Goal: Task Accomplishment & Management: Use online tool/utility

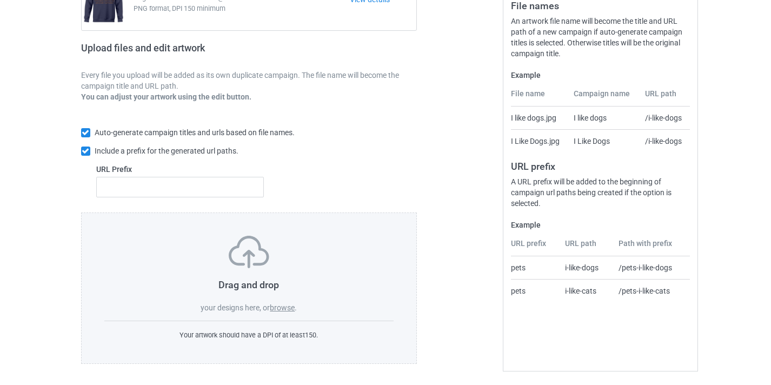
scroll to position [142, 0]
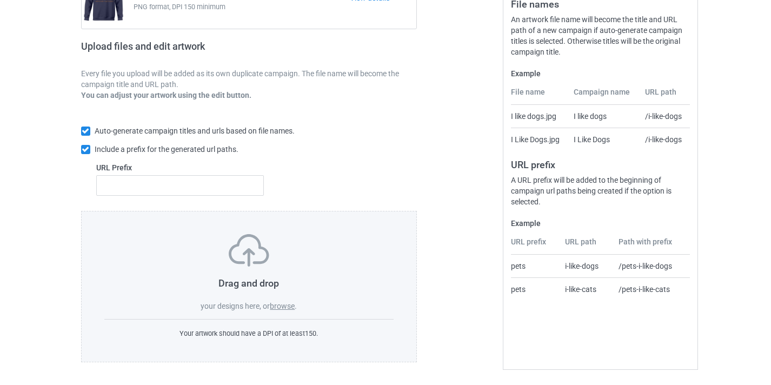
click at [298, 302] on div "Drag and drop your designs here, or browse ." at bounding box center [249, 272] width 290 height 77
click at [290, 303] on label "browse" at bounding box center [282, 306] width 25 height 9
click at [0, 0] on input "browse" at bounding box center [0, 0] width 0 height 0
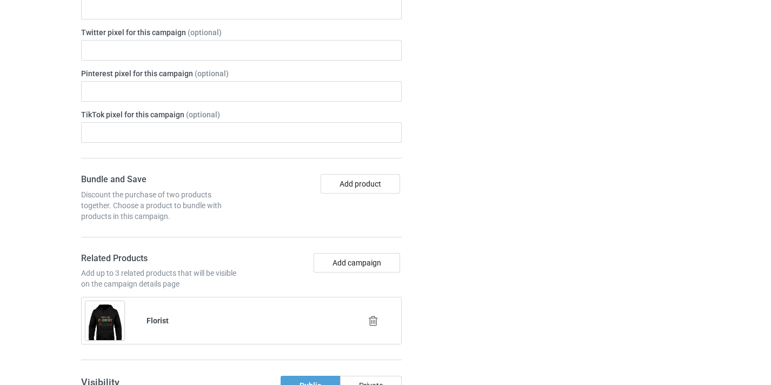
scroll to position [625, 0]
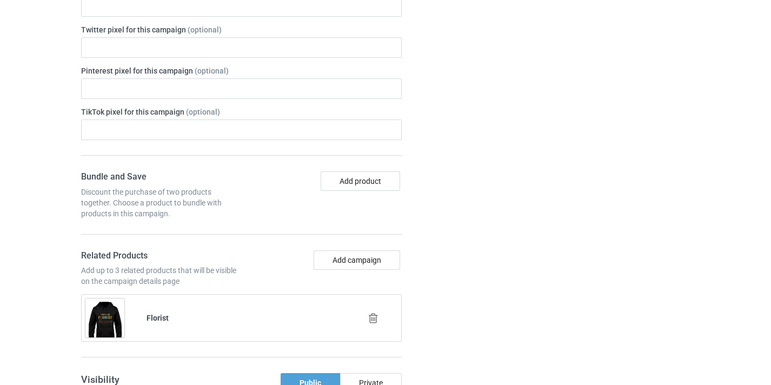
click at [380, 321] on div at bounding box center [375, 318] width 62 height 27
click at [372, 317] on icon at bounding box center [374, 317] width 14 height 11
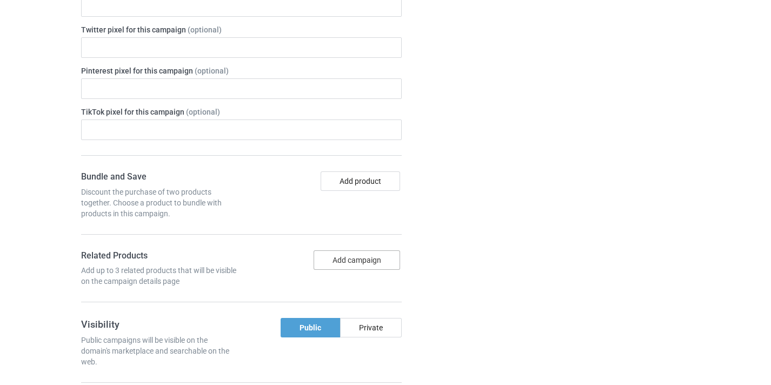
click at [355, 262] on button "Add campaign" at bounding box center [357, 259] width 86 height 19
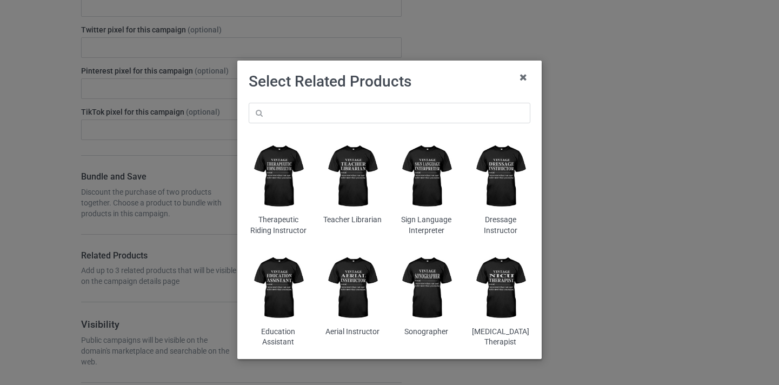
drag, startPoint x: 398, startPoint y: 96, endPoint x: 401, endPoint y: 119, distance: 23.3
click at [401, 112] on div "Select Related Products Therapeutic Riding Instructor Teacher Librarian Sign La…" at bounding box center [390, 213] width 282 height 283
click at [401, 120] on input "text" at bounding box center [390, 113] width 282 height 21
paste input "Therapist"
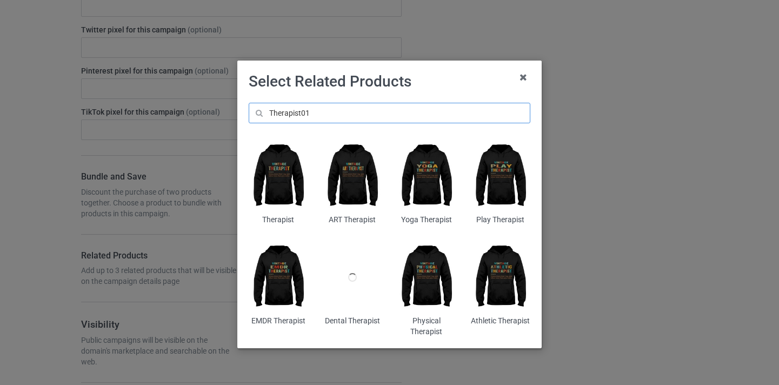
type input "Therapist01"
click at [284, 165] on img at bounding box center [278, 176] width 59 height 74
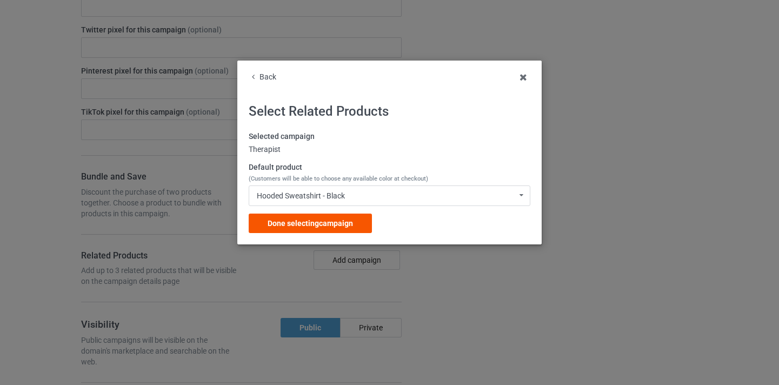
click at [364, 221] on div "Done selecting campaign" at bounding box center [310, 223] width 123 height 19
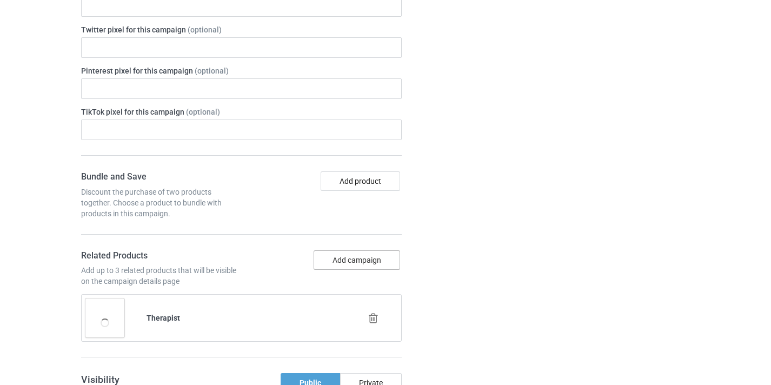
click at [381, 255] on button "Add campaign" at bounding box center [357, 259] width 86 height 19
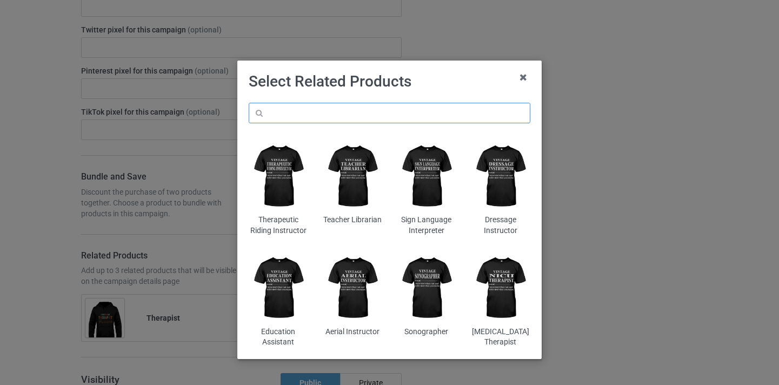
click at [377, 108] on input "text" at bounding box center [390, 113] width 282 height 21
paste input "Therapist"
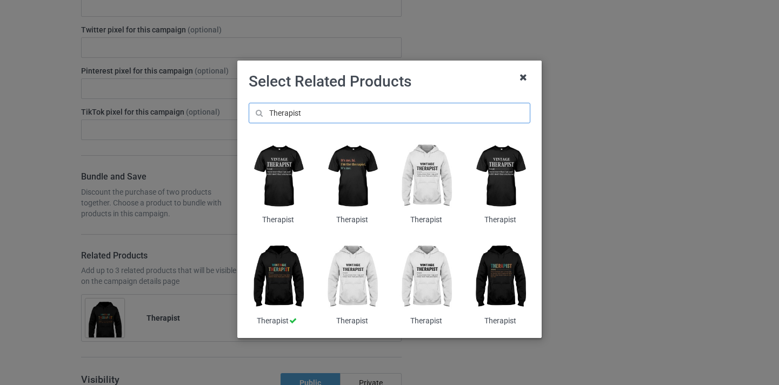
type input "Therapist"
click at [518, 78] on icon at bounding box center [523, 77] width 17 height 17
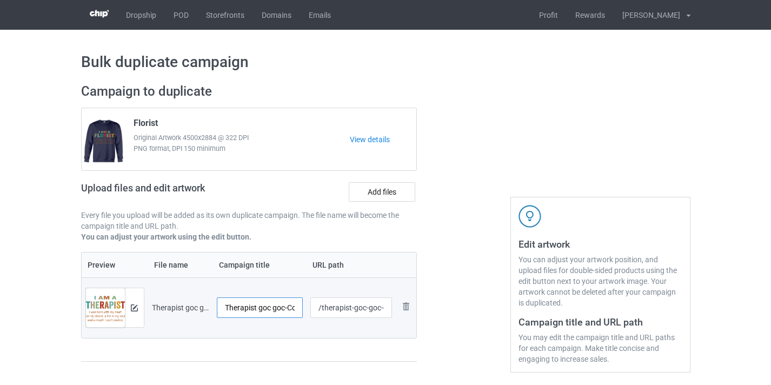
click at [284, 312] on input "Therapist goc goc-Control" at bounding box center [260, 307] width 86 height 21
drag, startPoint x: 284, startPoint y: 312, endPoint x: 265, endPoint y: 307, distance: 19.7
click at [284, 311] on input "Therapist goc goc-Control" at bounding box center [260, 307] width 86 height 21
click at [259, 306] on input "Therapist goc goc-Control" at bounding box center [260, 307] width 86 height 21
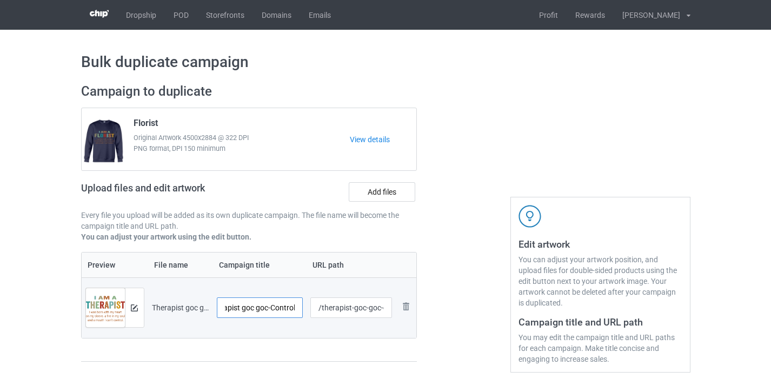
drag, startPoint x: 259, startPoint y: 306, endPoint x: 322, endPoint y: 311, distance: 62.9
click at [322, 311] on tr "Preview and edit artwork Therapist goc goc-Control.png Therapist goc goc-Contro…" at bounding box center [249, 307] width 335 height 61
type input "Therapist"
click at [355, 310] on input "/therapist-goc-goc-control" at bounding box center [351, 307] width 82 height 21
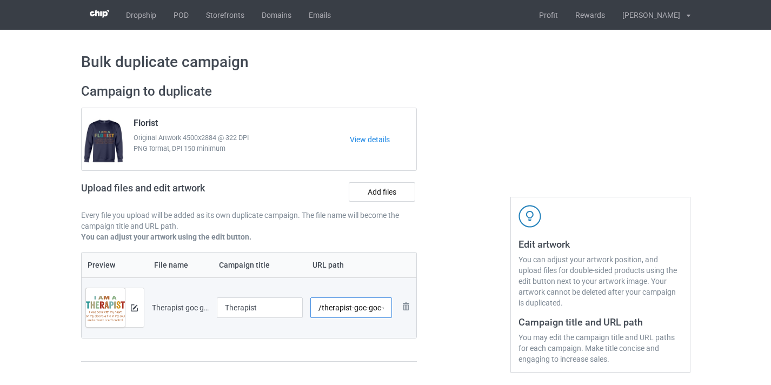
scroll to position [0, 22]
drag, startPoint x: 355, startPoint y: 310, endPoint x: 490, endPoint y: 315, distance: 135.3
click at [490, 315] on div "Campaign to duplicate Florist Original Artwork 4500x2884 @ 322 DPI PNG format, …" at bounding box center [386, 228] width 624 height 304
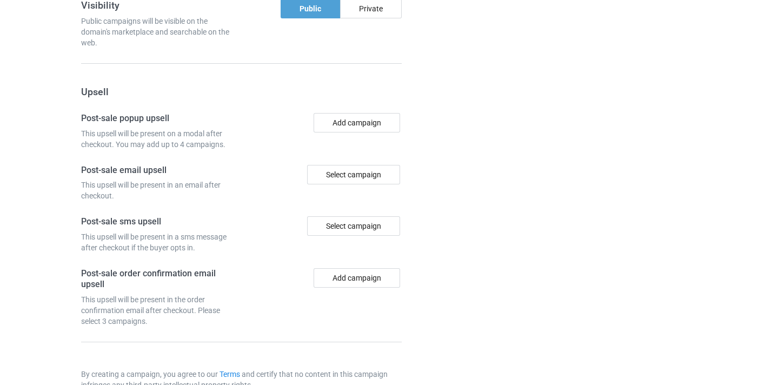
scroll to position [1057, 0]
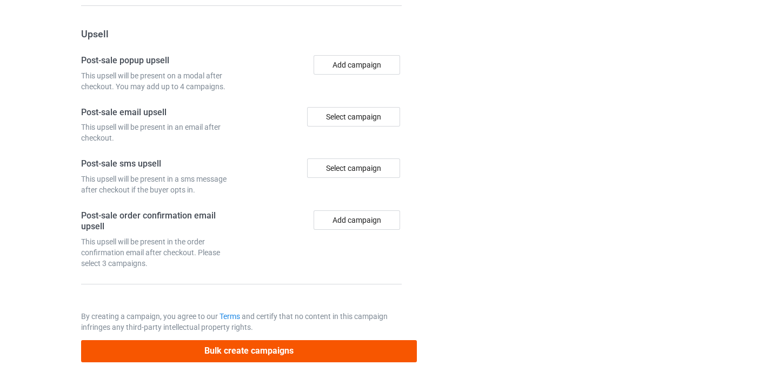
type input "/therapist10"
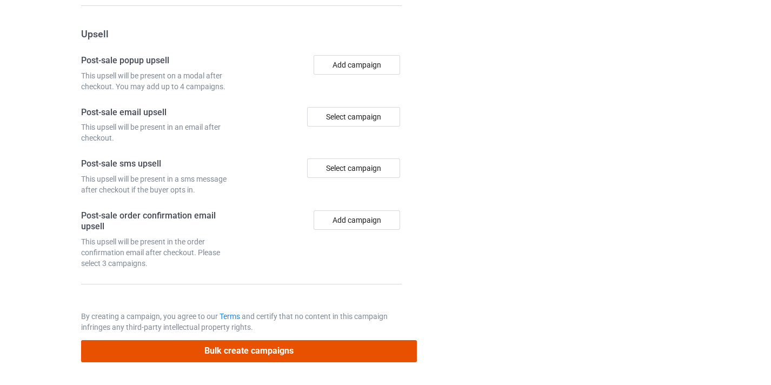
click at [377, 344] on button "Bulk create campaigns" at bounding box center [249, 351] width 336 height 22
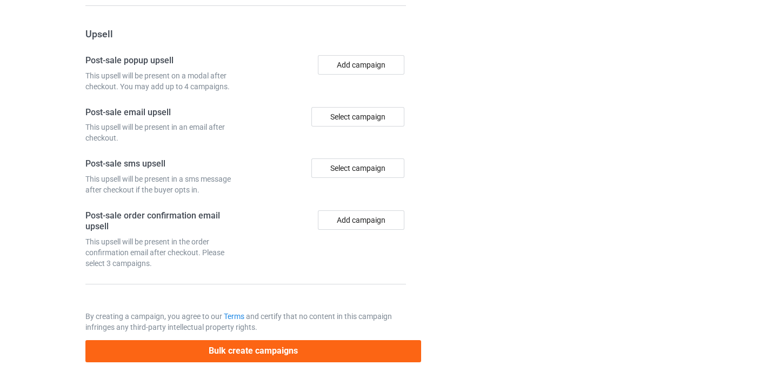
scroll to position [0, 0]
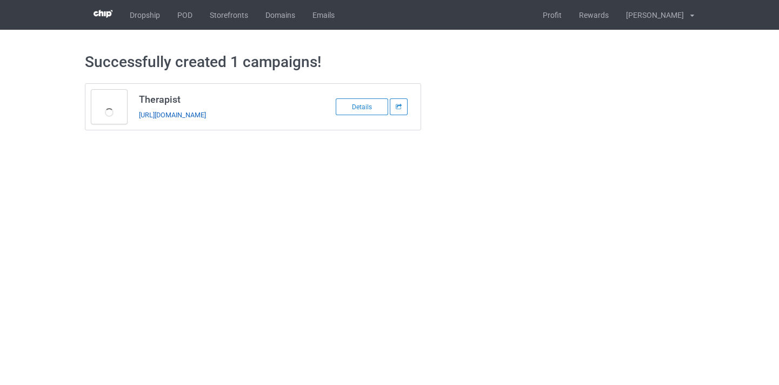
click at [198, 114] on link "https://www.thepure.gift/therapist10" at bounding box center [172, 115] width 67 height 8
click at [192, 115] on link "https://www.thepure.gift/therapist10" at bounding box center [172, 115] width 67 height 8
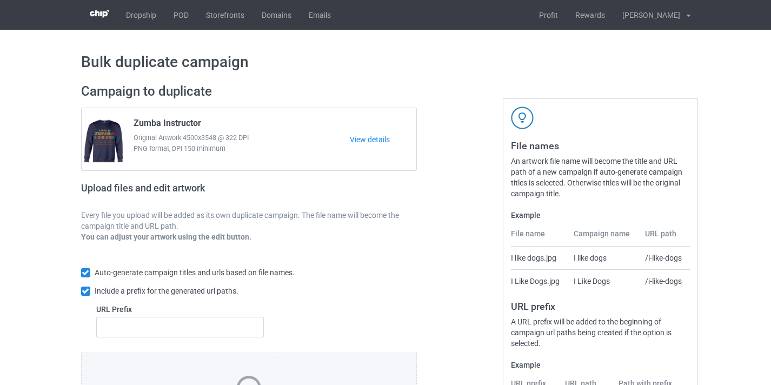
scroll to position [142, 0]
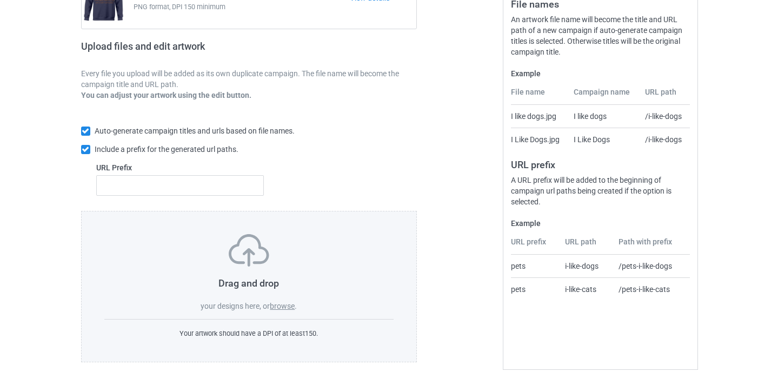
click at [291, 307] on label "browse" at bounding box center [282, 306] width 25 height 9
click at [0, 0] on input "browse" at bounding box center [0, 0] width 0 height 0
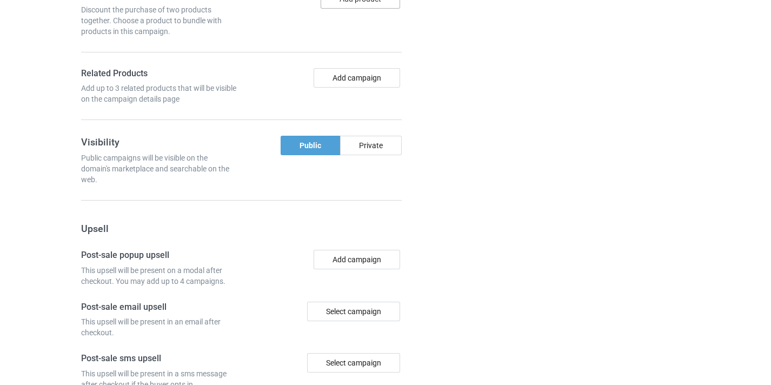
scroll to position [807, 0]
click at [347, 78] on button "Add campaign" at bounding box center [357, 78] width 86 height 19
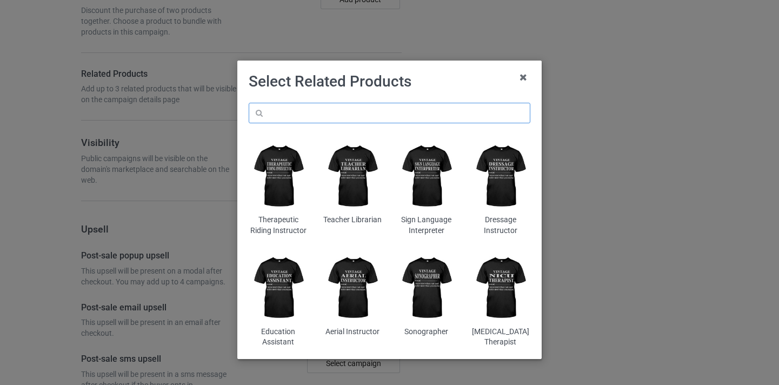
click at [420, 115] on input "text" at bounding box center [390, 113] width 282 height 21
paste input "Craniosacral Therapist"
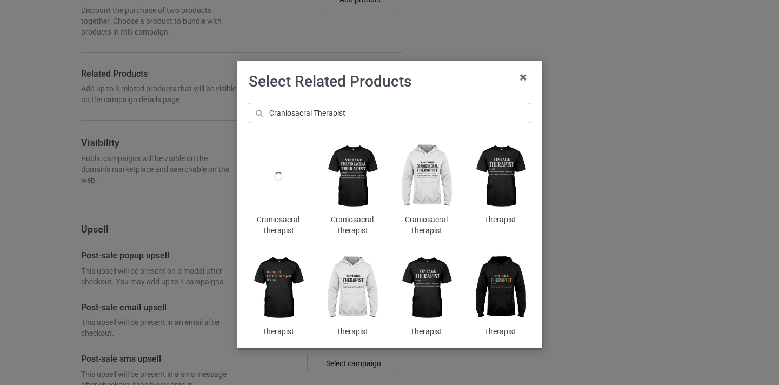
type input "Craniosacral Therapist"
click at [351, 175] on img at bounding box center [352, 176] width 59 height 74
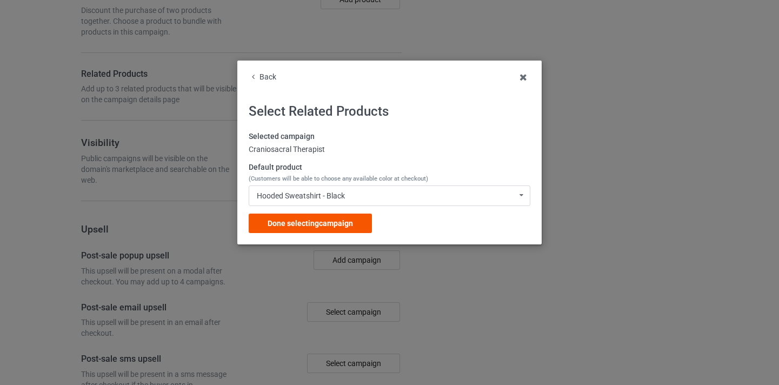
click at [345, 219] on span "Done selecting campaign" at bounding box center [310, 223] width 85 height 9
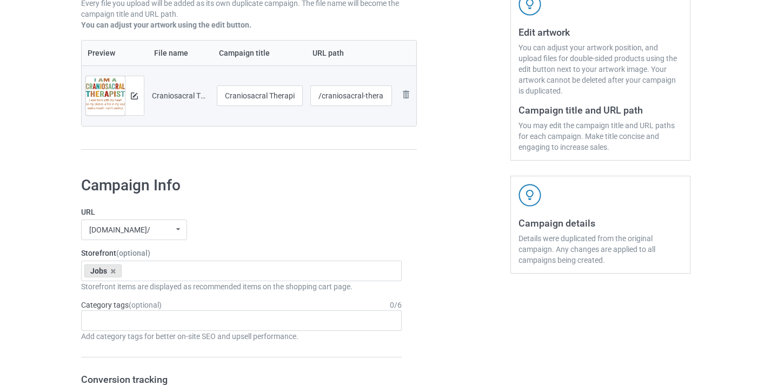
scroll to position [188, 0]
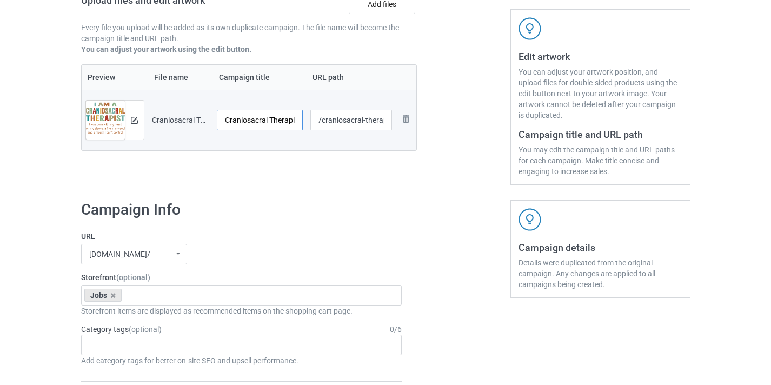
click at [267, 116] on input "Craniosacral Therapist-Control" at bounding box center [260, 120] width 86 height 21
drag, startPoint x: 267, startPoint y: 116, endPoint x: 294, endPoint y: 119, distance: 27.2
click at [294, 119] on input "Craniosacral Therapist-Control" at bounding box center [260, 120] width 86 height 21
click at [279, 120] on input "Craniosacral Therapist-Control" at bounding box center [260, 120] width 86 height 21
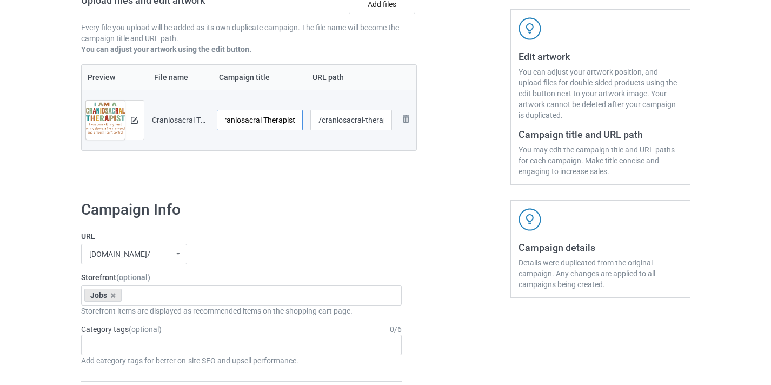
scroll to position [0, 6]
type input "Craniosacral Therapist"
click at [354, 117] on input "/craniosacral-therapist-control" at bounding box center [351, 120] width 82 height 21
drag, startPoint x: 397, startPoint y: 123, endPoint x: 403, endPoint y: 122, distance: 5.4
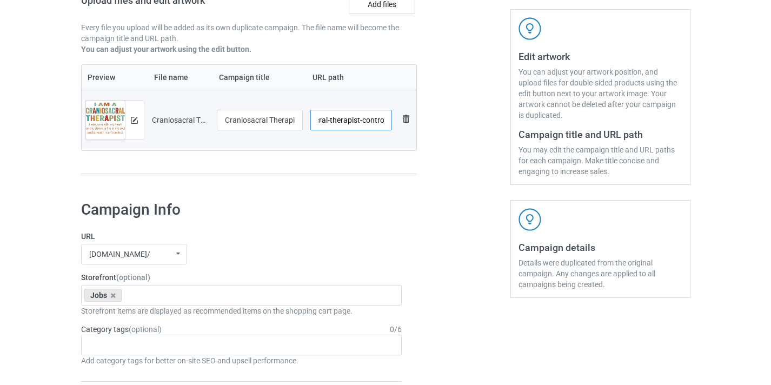
click at [412, 123] on tr "Preview and edit artwork Craniosacral Therapist-Control.png Craniosacral Therap…" at bounding box center [249, 120] width 335 height 61
click at [374, 122] on input "/craniosacral-therapist-control" at bounding box center [351, 120] width 82 height 21
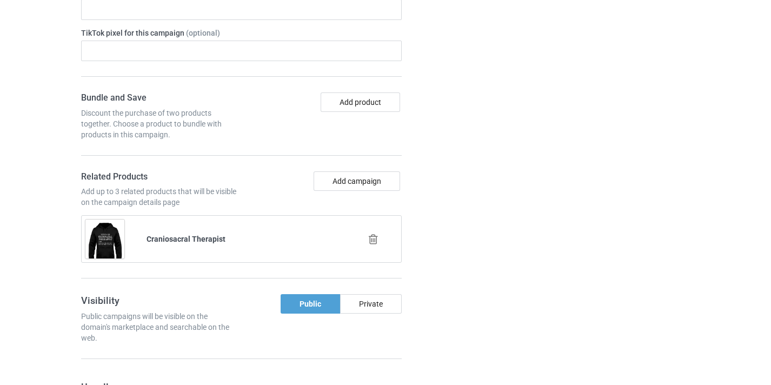
scroll to position [1057, 0]
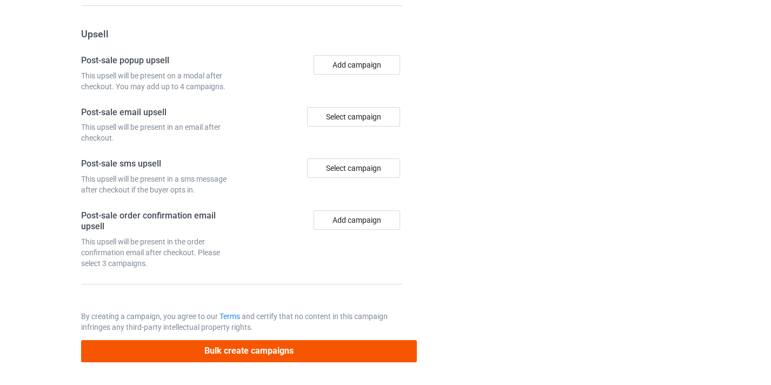
type input "/craniosacral-therapist10"
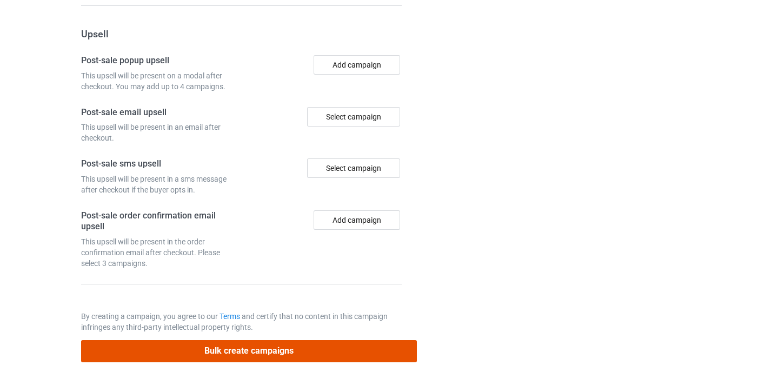
click at [287, 349] on button "Bulk create campaigns" at bounding box center [249, 351] width 336 height 22
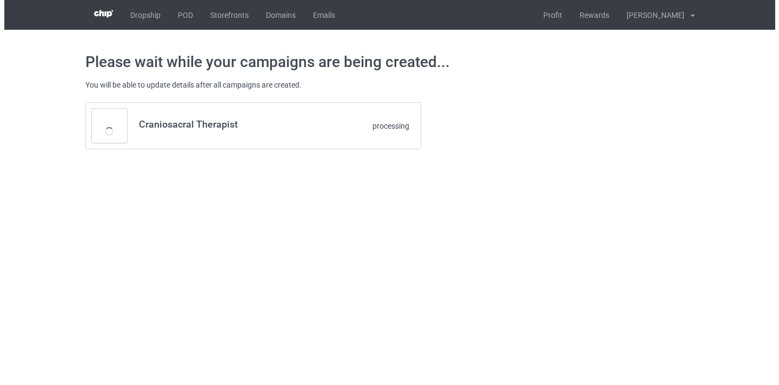
scroll to position [0, 0]
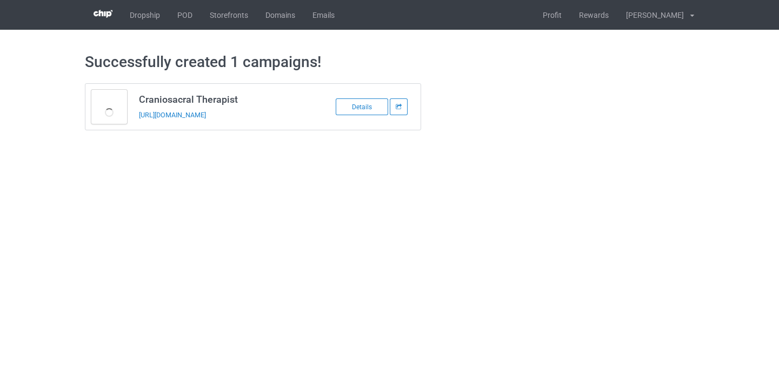
click at [235, 110] on div "[URL][DOMAIN_NAME]" at bounding box center [214, 114] width 151 height 11
click at [206, 114] on link "[URL][DOMAIN_NAME]" at bounding box center [172, 115] width 67 height 8
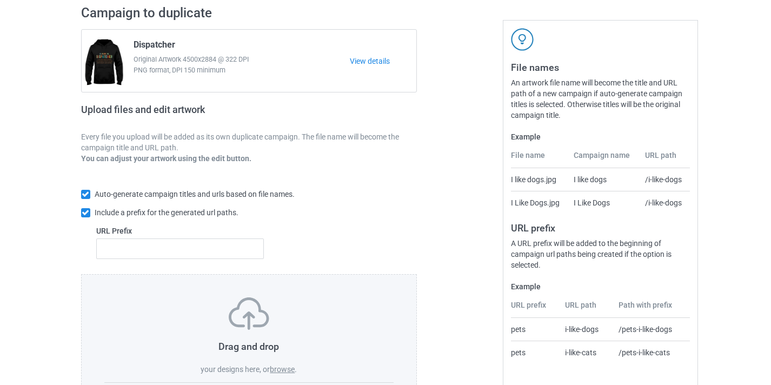
scroll to position [142, 0]
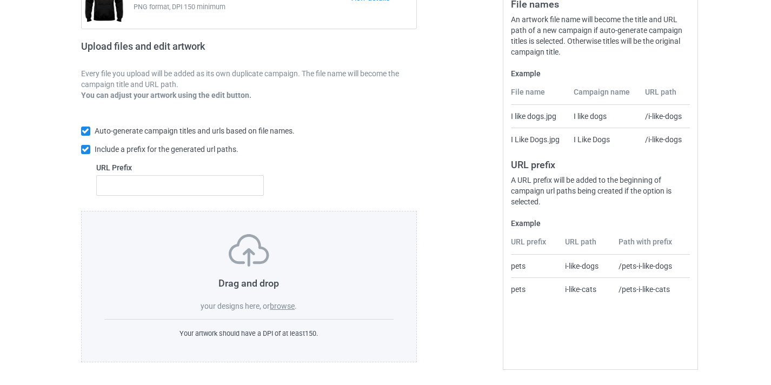
click at [297, 308] on span "." at bounding box center [296, 306] width 2 height 9
click at [296, 307] on span "." at bounding box center [296, 306] width 2 height 9
click at [289, 303] on label "browse" at bounding box center [282, 306] width 25 height 9
click at [0, 0] on input "browse" at bounding box center [0, 0] width 0 height 0
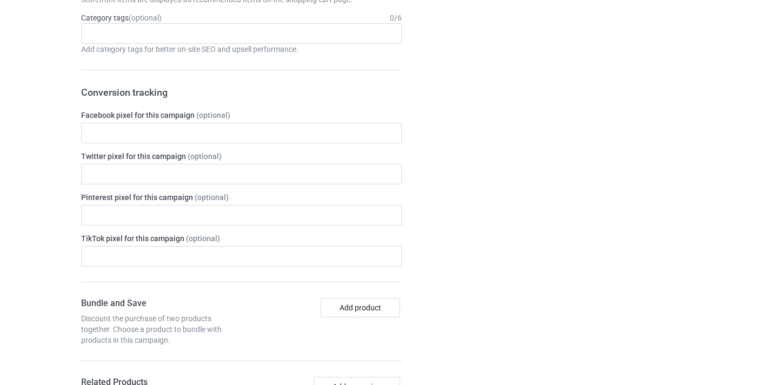
scroll to position [719, 0]
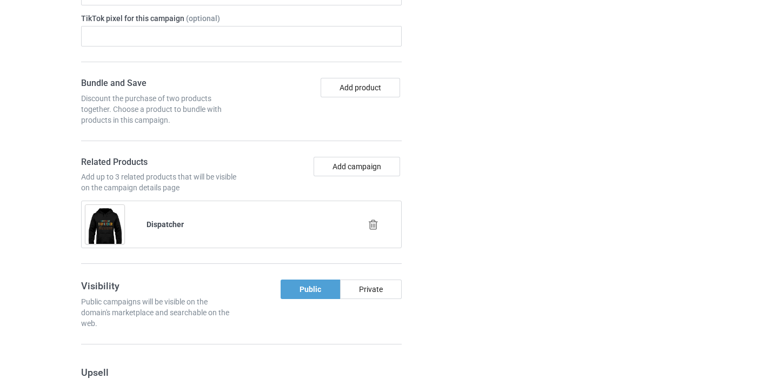
click at [370, 222] on icon at bounding box center [374, 224] width 14 height 11
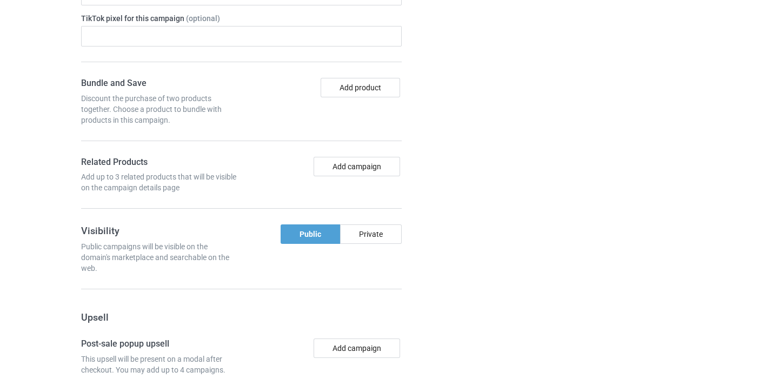
click at [374, 154] on div "Bundle and Save Discount the purchase of two products together. Choose a produc…" at bounding box center [241, 143] width 321 height 131
click at [373, 162] on button "Add campaign" at bounding box center [357, 166] width 86 height 19
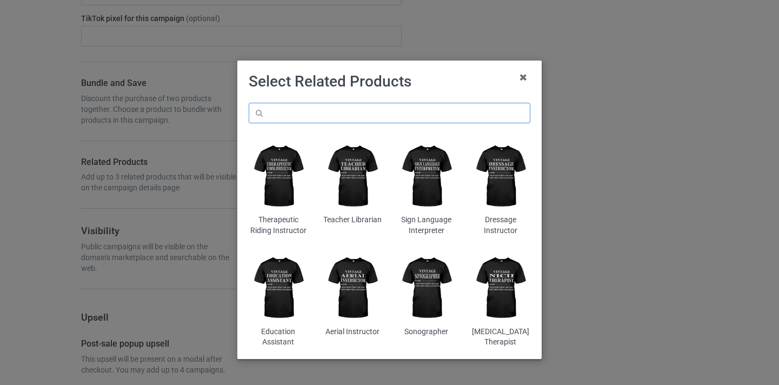
click at [377, 111] on input "text" at bounding box center [390, 113] width 282 height 21
paste input "Acupuncturist"
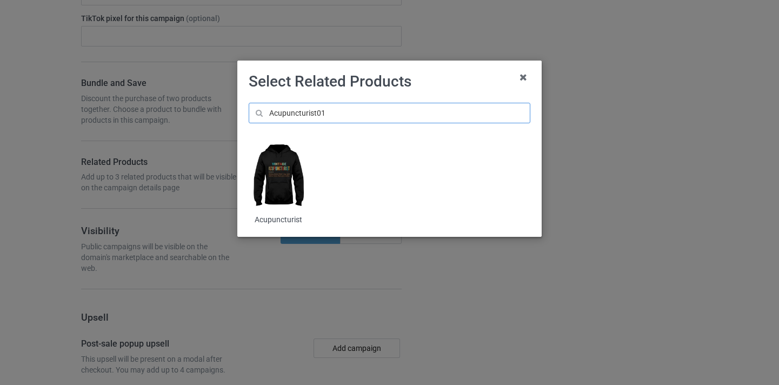
type input "Acupuncturist01"
click at [296, 165] on img at bounding box center [278, 176] width 59 height 74
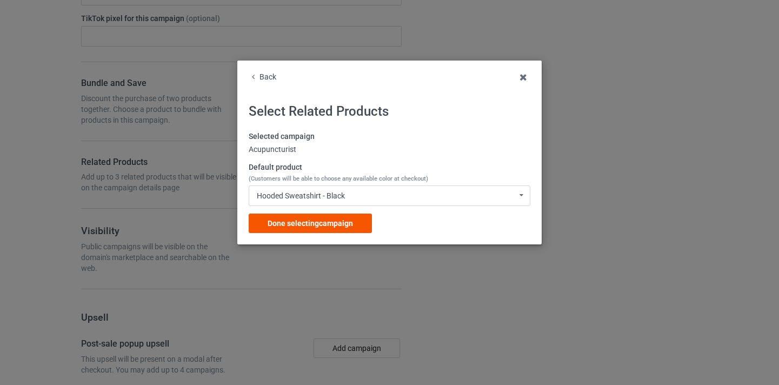
click at [350, 224] on span "Done selecting campaign" at bounding box center [310, 223] width 85 height 9
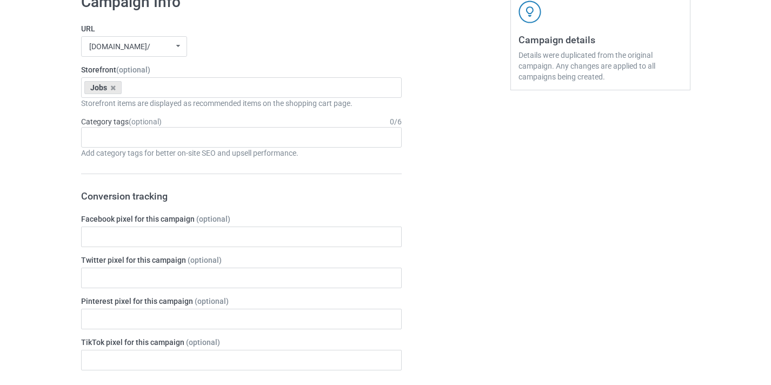
scroll to position [201, 0]
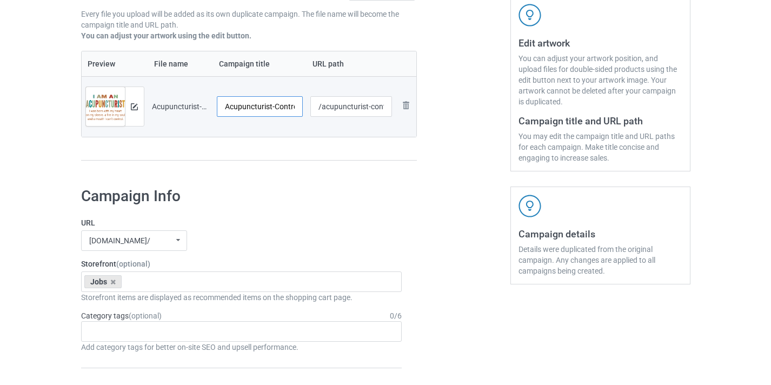
click at [289, 102] on input "Acupuncturist-Control" at bounding box center [260, 106] width 86 height 21
type input "Acupuncturist"
click at [379, 104] on input "/acupuncturist-control" at bounding box center [351, 106] width 82 height 21
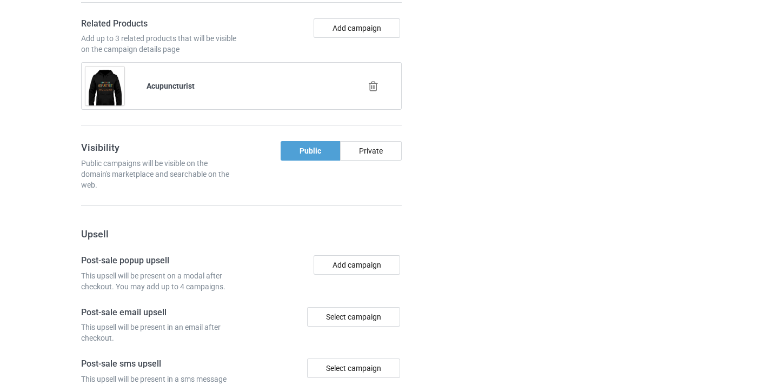
scroll to position [1057, 0]
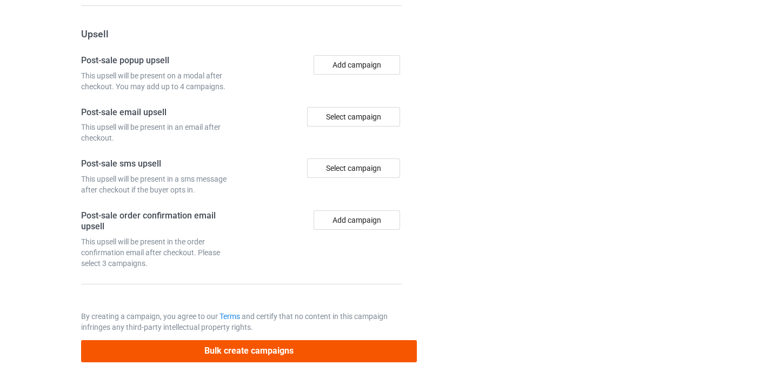
type input "/acupuncturist10"
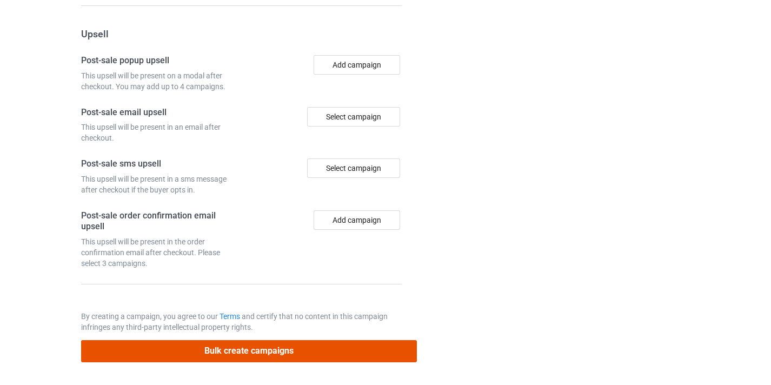
click at [276, 341] on button "Bulk create campaigns" at bounding box center [249, 351] width 336 height 22
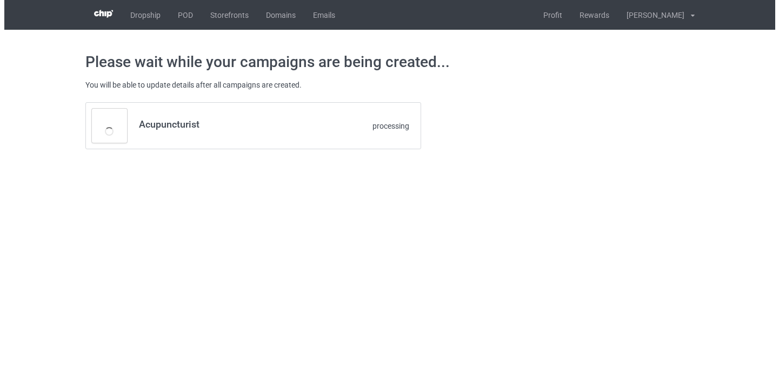
scroll to position [0, 0]
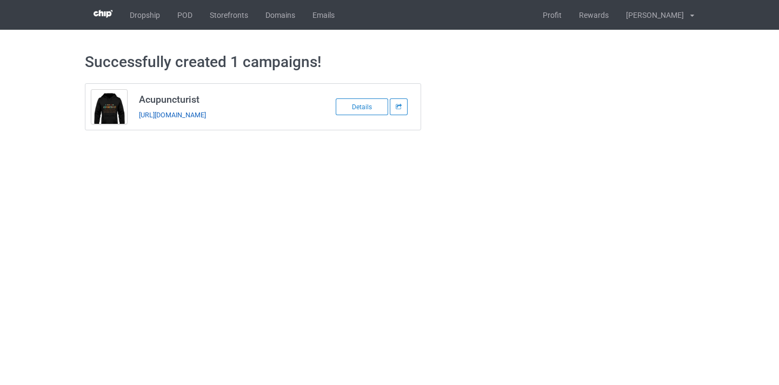
click at [206, 113] on link "https://www.thepure.gift/acupuncturist10" at bounding box center [172, 115] width 67 height 8
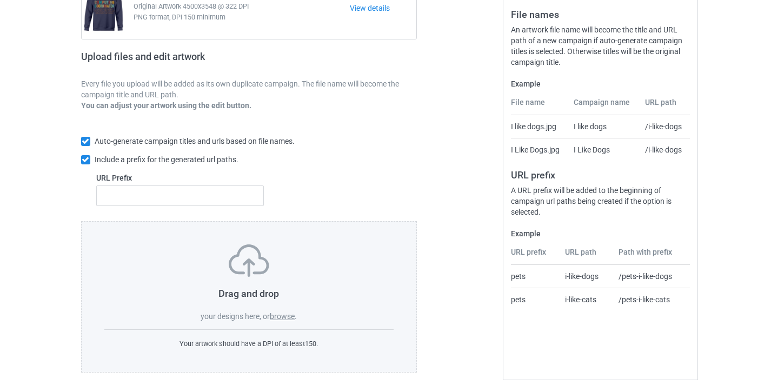
scroll to position [142, 0]
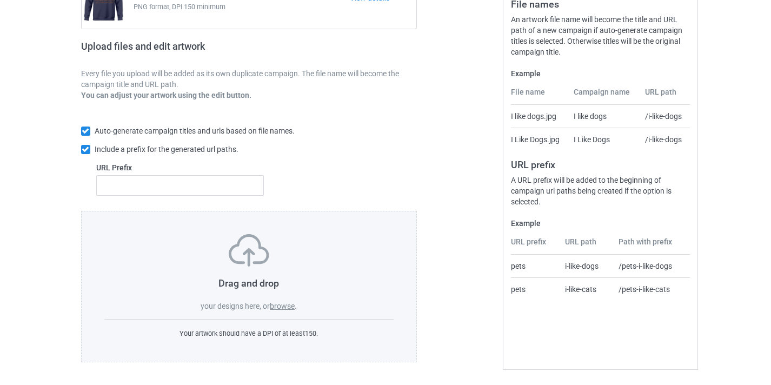
click at [288, 304] on label "browse" at bounding box center [282, 306] width 25 height 9
click at [0, 0] on input "browse" at bounding box center [0, 0] width 0 height 0
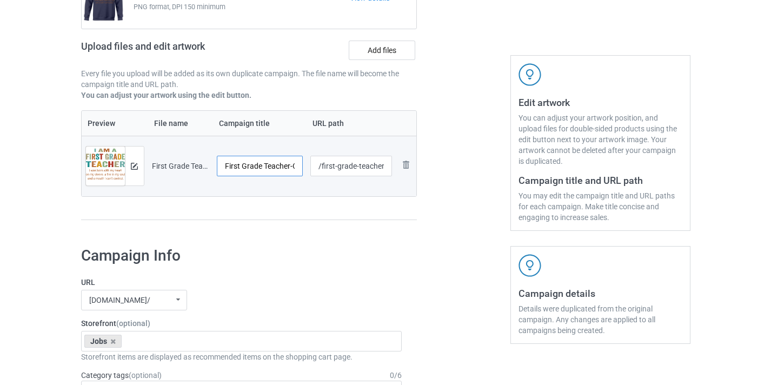
click at [292, 164] on input "First Grade Teacher-Control" at bounding box center [260, 166] width 86 height 21
drag, startPoint x: 292, startPoint y: 164, endPoint x: 314, endPoint y: 168, distance: 22.1
click at [314, 168] on tr "Preview and edit artwork First Grade Teacher-Control.png First Grade Teacher-Co…" at bounding box center [249, 166] width 335 height 61
click at [284, 165] on input "First Grade Teacher-Control" at bounding box center [260, 166] width 86 height 21
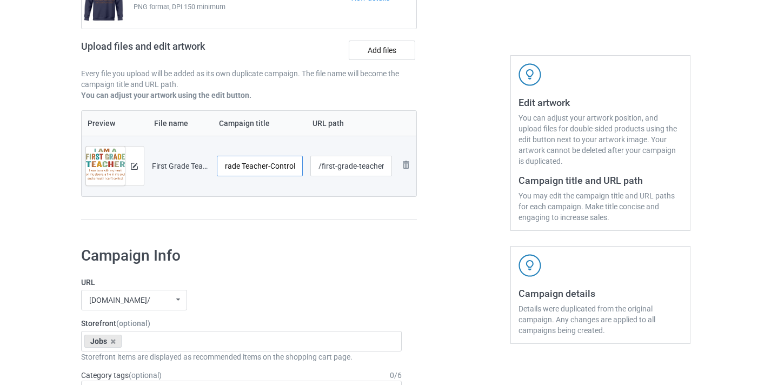
click at [284, 165] on input "First Grade Teacher-Control" at bounding box center [260, 166] width 86 height 21
type input "First Grade Teacher"
click at [347, 159] on input "/first-grade-teacher-control" at bounding box center [351, 166] width 82 height 21
drag, startPoint x: 347, startPoint y: 159, endPoint x: 408, endPoint y: 167, distance: 61.6
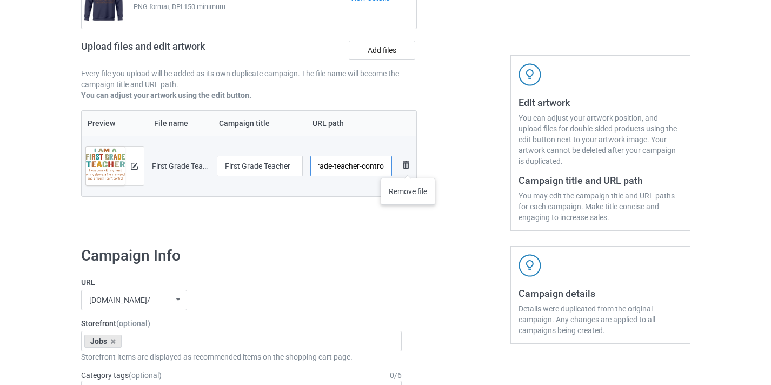
click at [408, 167] on tr "Preview and edit artwork First Grade Teacher-Control.png First Grade Teacher /f…" at bounding box center [249, 166] width 335 height 61
click at [378, 165] on input "/first-grade-teacher-control" at bounding box center [351, 166] width 82 height 21
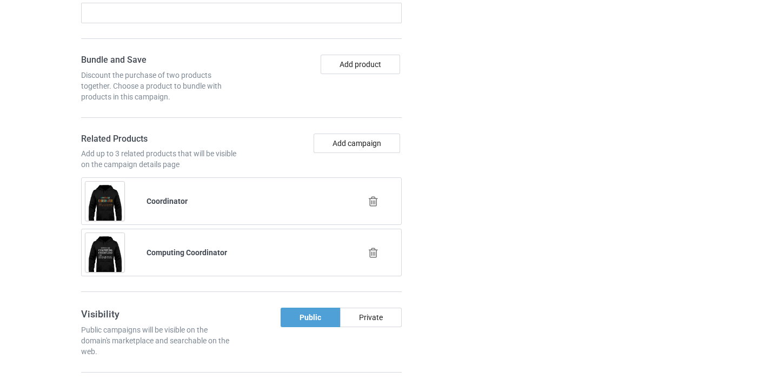
scroll to position [743, 0]
type input "/first-grade-teacher10"
click at [378, 195] on div at bounding box center [375, 201] width 62 height 27
click at [377, 198] on icon at bounding box center [374, 200] width 14 height 11
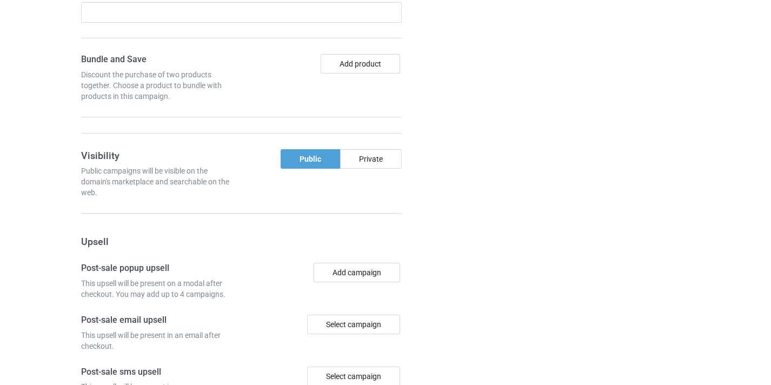
click at [375, 202] on form "URL thepure.gift/ 1moregift.com/ teemonopoly.com/ thepure.gift/ teechip.com/ 5a…" at bounding box center [241, 76] width 321 height 801
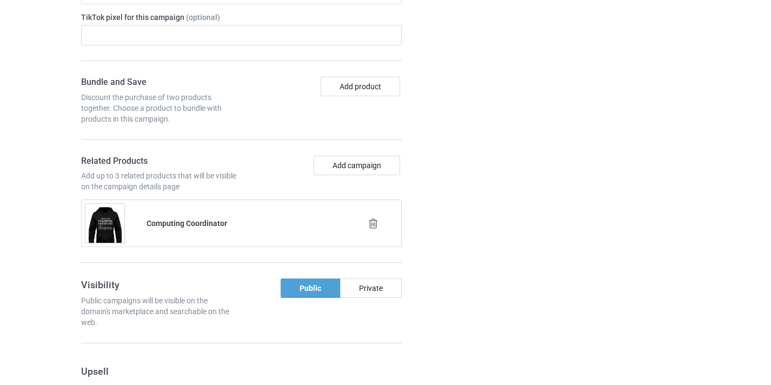
scroll to position [718, 0]
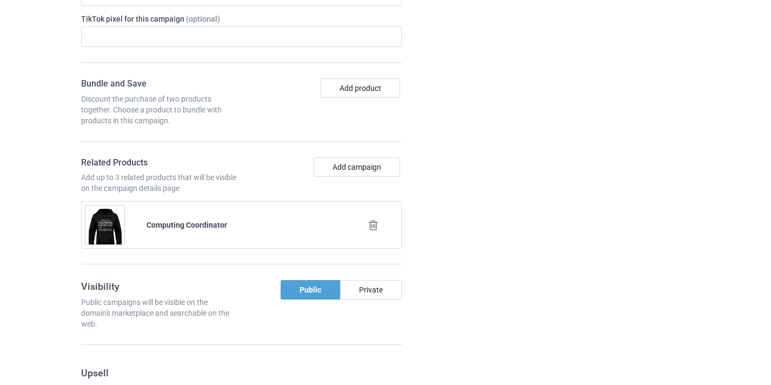
click at [376, 225] on icon at bounding box center [374, 224] width 14 height 11
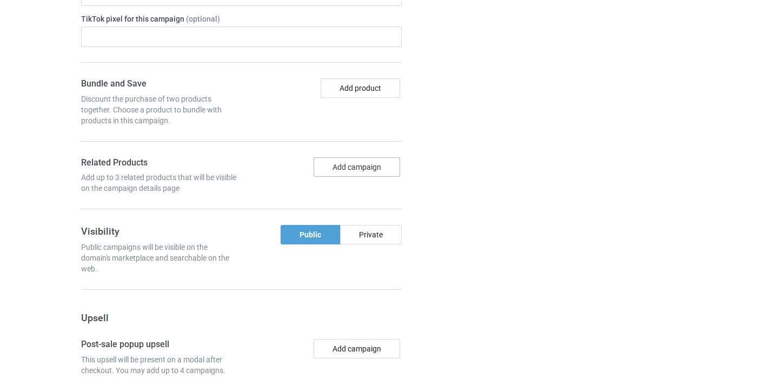
click at [364, 163] on button "Add campaign" at bounding box center [357, 166] width 86 height 19
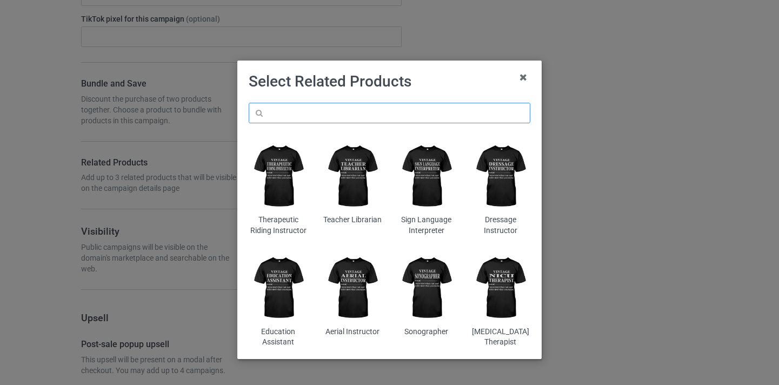
click at [341, 106] on input "text" at bounding box center [390, 113] width 282 height 21
type input "first"
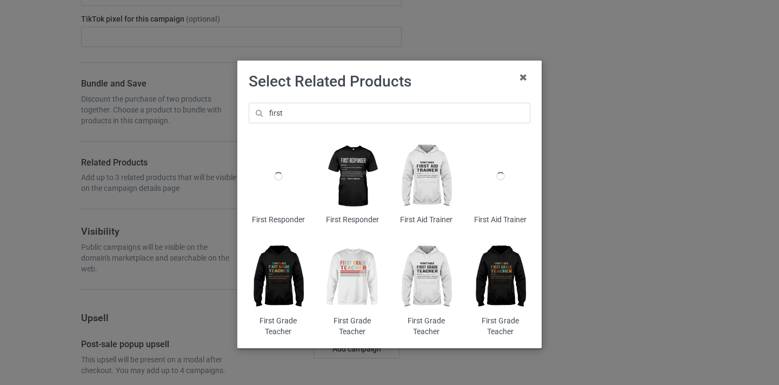
click at [283, 280] on img at bounding box center [278, 278] width 59 height 74
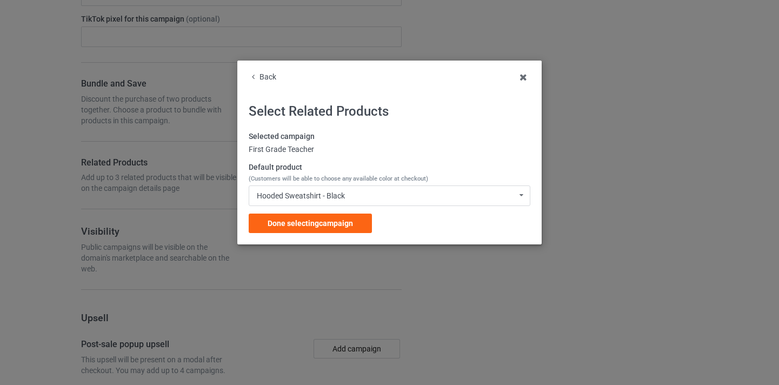
click at [319, 230] on div "Done selecting campaign" at bounding box center [310, 223] width 123 height 19
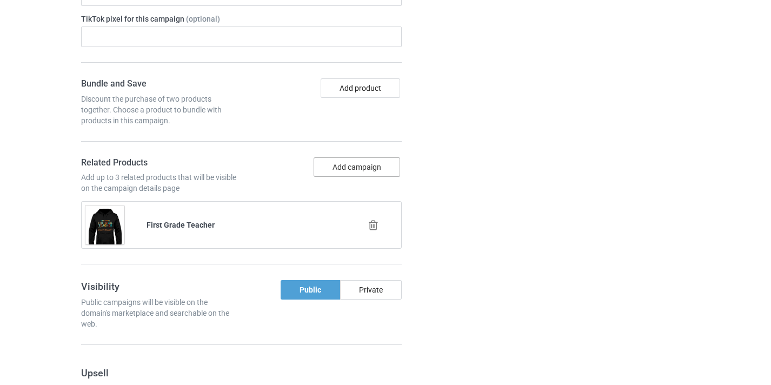
click at [390, 163] on button "Add campaign" at bounding box center [357, 166] width 86 height 19
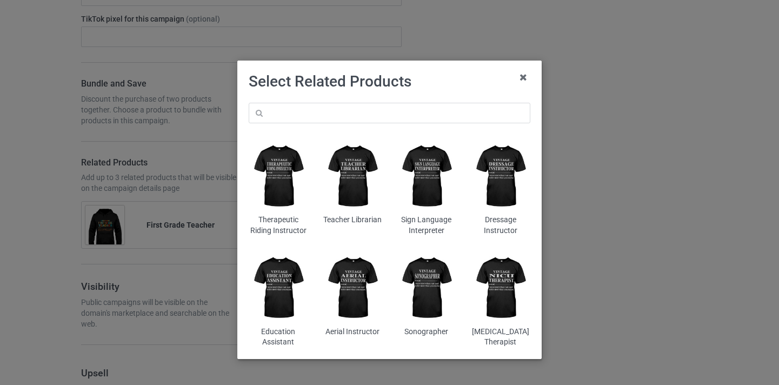
click at [329, 123] on div "Therapeutic Riding Instructor Teacher Librarian Sign Language Interpreter Dress…" at bounding box center [389, 225] width 297 height 260
click at [333, 115] on input "text" at bounding box center [390, 113] width 282 height 21
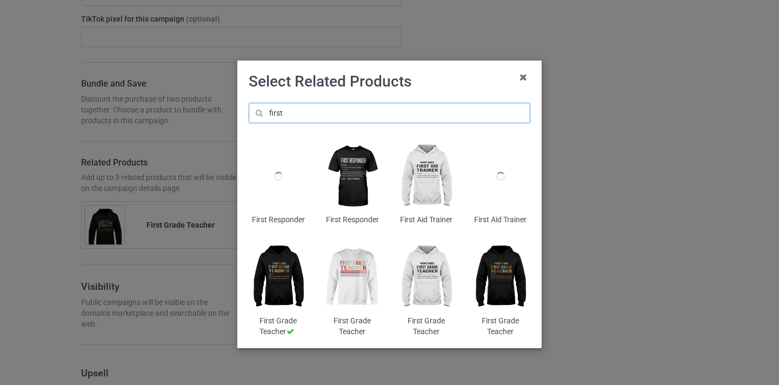
type input "first"
click at [347, 301] on img at bounding box center [352, 278] width 59 height 74
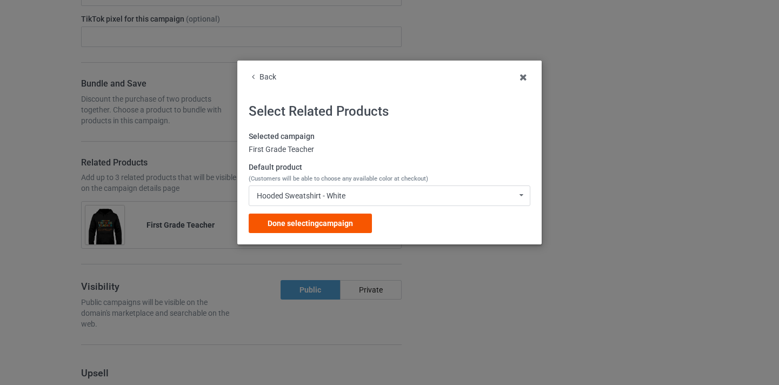
click at [330, 215] on div "Done selecting campaign" at bounding box center [310, 223] width 123 height 19
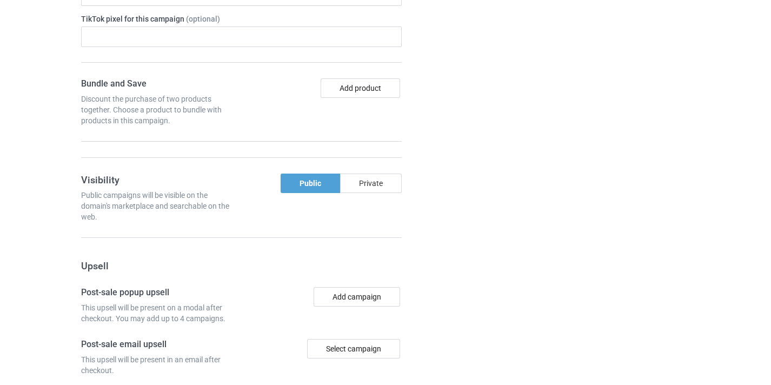
scroll to position [32, 0]
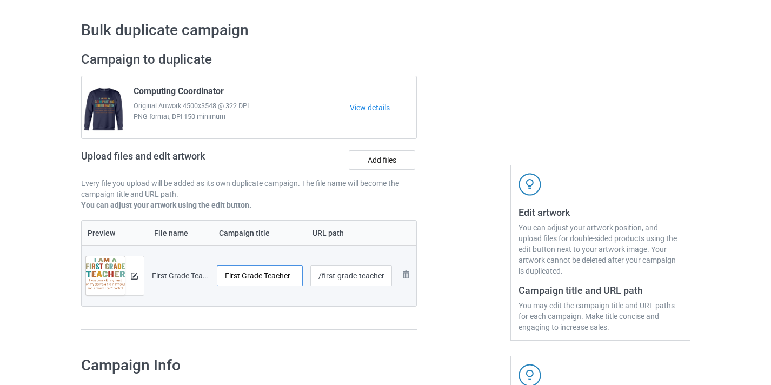
click at [276, 274] on input "First Grade Teacher" at bounding box center [260, 275] width 86 height 21
drag, startPoint x: 276, startPoint y: 274, endPoint x: 315, endPoint y: 276, distance: 38.4
click at [315, 276] on tr "Preview and edit artwork First Grade Teacher-Control.png First Grade Teacher /f…" at bounding box center [249, 275] width 335 height 61
click at [374, 274] on input "/first-grade-teacher10" at bounding box center [351, 275] width 82 height 21
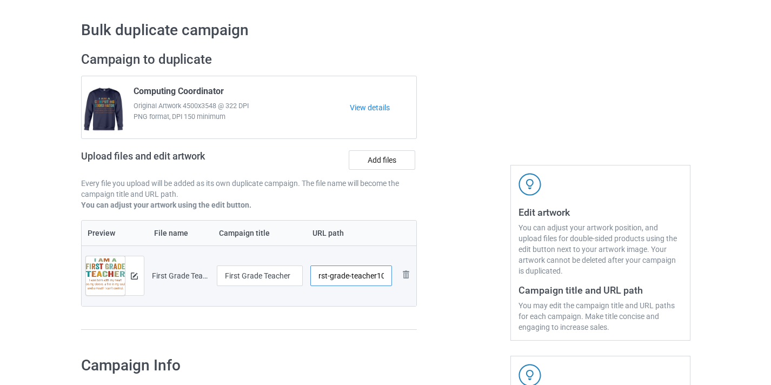
drag, startPoint x: 374, startPoint y: 274, endPoint x: 418, endPoint y: 276, distance: 44.4
click at [418, 276] on div "Campaign to duplicate Computing Coordinator Original Artwork 4500x3548 @ 322 DP…" at bounding box center [249, 196] width 351 height 304
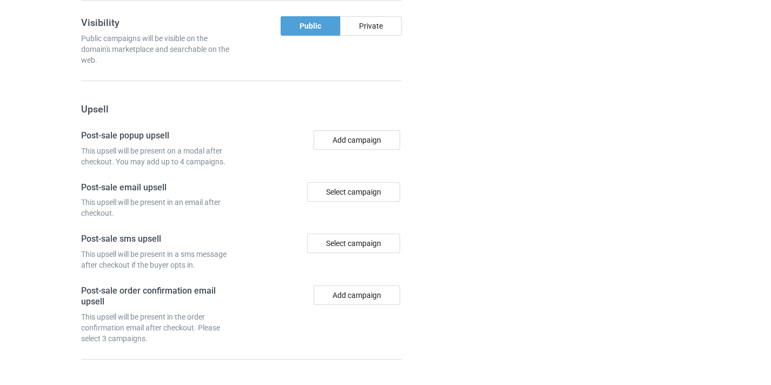
scroll to position [1109, 0]
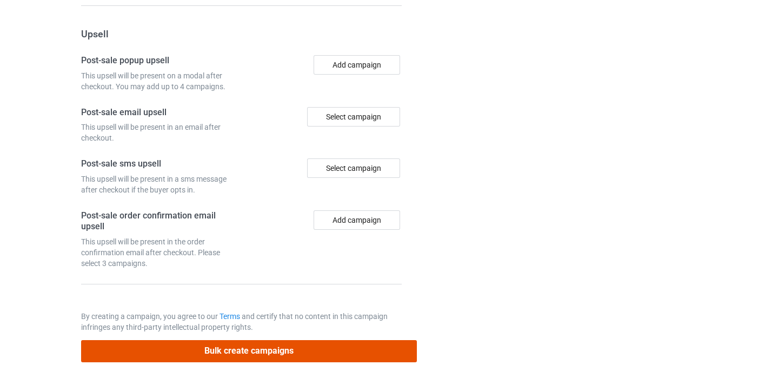
click at [377, 346] on button "Bulk create campaigns" at bounding box center [249, 351] width 336 height 22
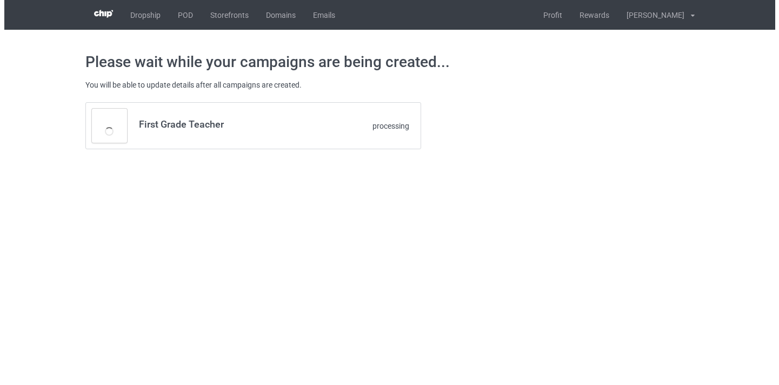
scroll to position [0, 0]
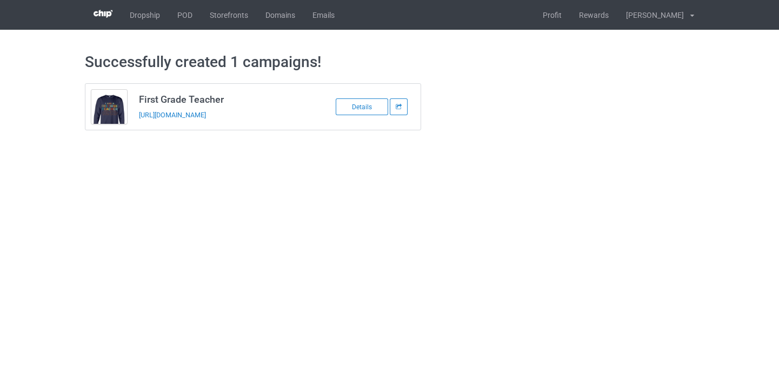
click at [228, 120] on div "https://www.thepure.gift/first-grade-teacher10" at bounding box center [214, 114] width 151 height 11
click at [206, 113] on link "https://www.thepure.gift/first-grade-teacher10" at bounding box center [172, 115] width 67 height 8
